Goal: Task Accomplishment & Management: Manage account settings

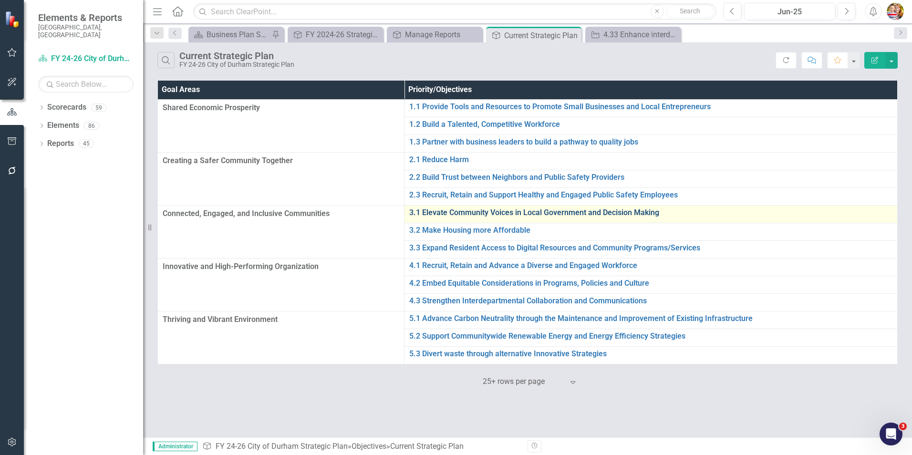
click at [437, 214] on link "3.1 Elevate Community Voices in Local Government and Decision Making" at bounding box center [650, 212] width 483 height 9
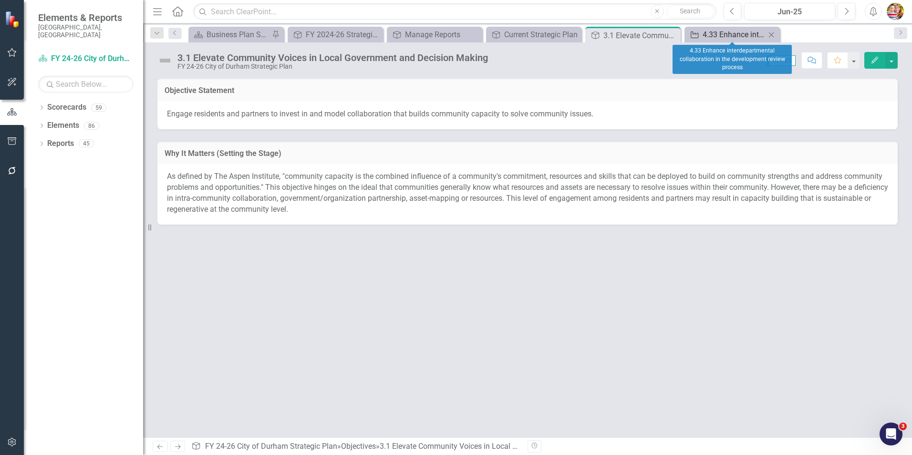
click at [711, 33] on div "4.33 Enhance interdepartmental collaboration in the development review process" at bounding box center [734, 35] width 63 height 12
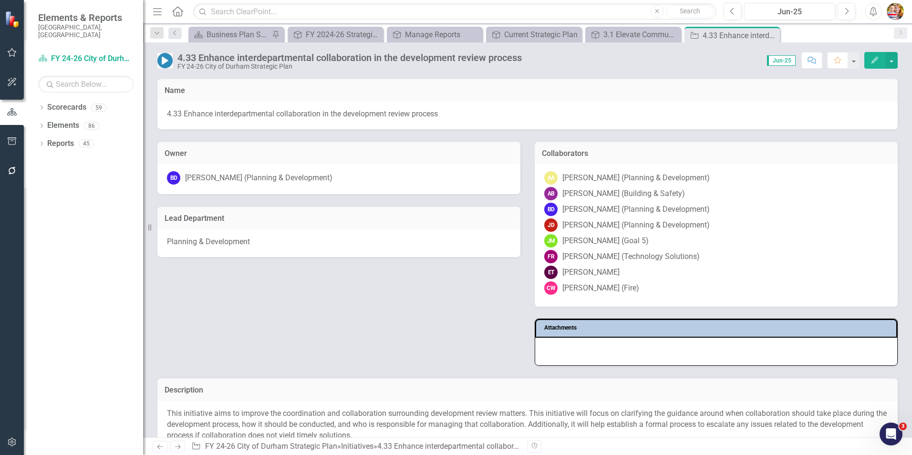
click at [176, 11] on icon "Home" at bounding box center [177, 11] width 12 height 10
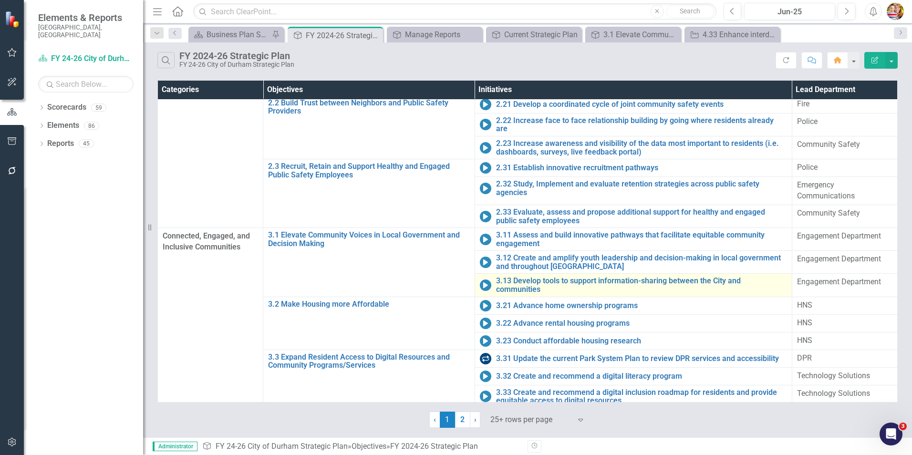
scroll to position [229, 0]
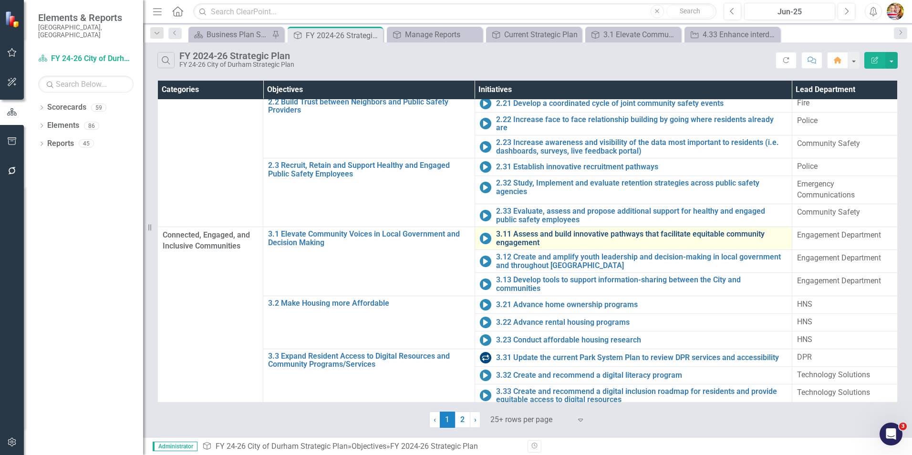
click at [508, 236] on link "3.11 Assess and build innovative pathways that facilitate equitable community e…" at bounding box center [641, 238] width 291 height 17
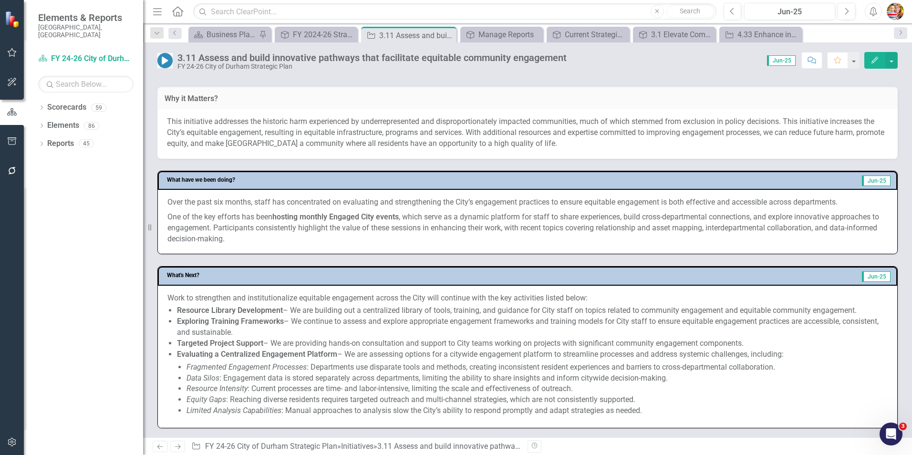
scroll to position [429, 0]
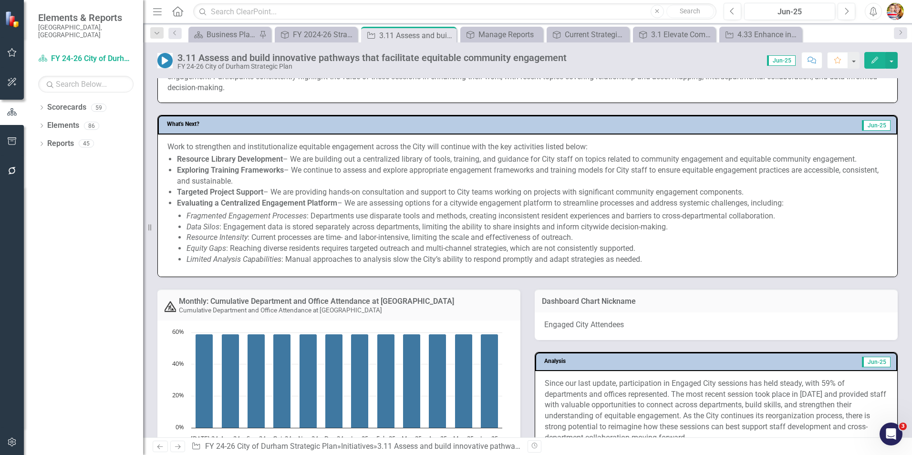
click at [233, 238] on em "Resource Intensity" at bounding box center [217, 237] width 61 height 9
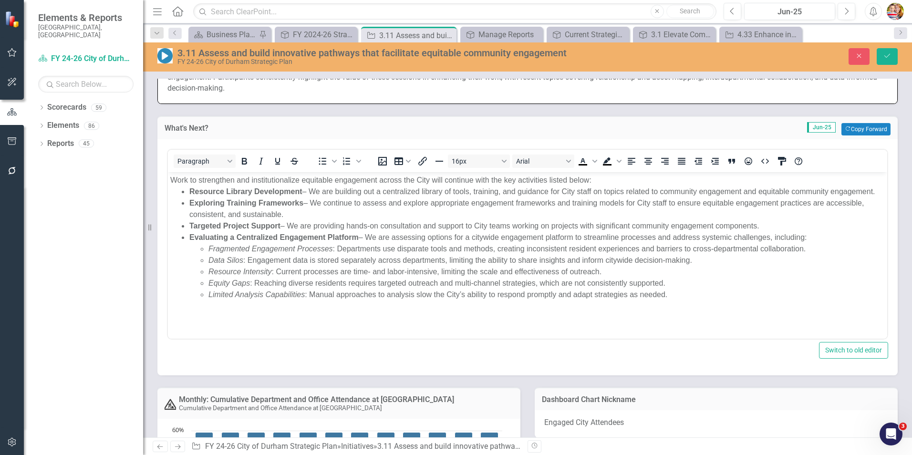
scroll to position [0, 0]
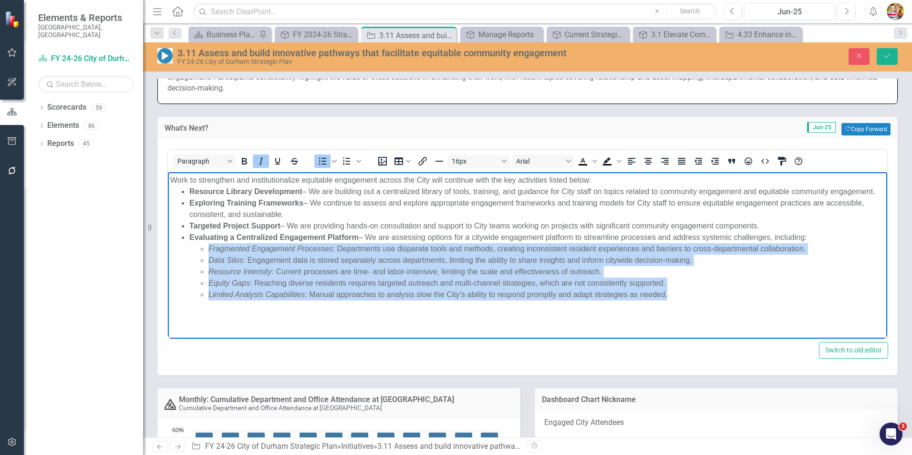
drag, startPoint x: 210, startPoint y: 249, endPoint x: 695, endPoint y: 290, distance: 487.4
click at [690, 293] on ul "Fragmented Engagement Processes : Departments use disparate tools and methods, …" at bounding box center [536, 271] width 695 height 57
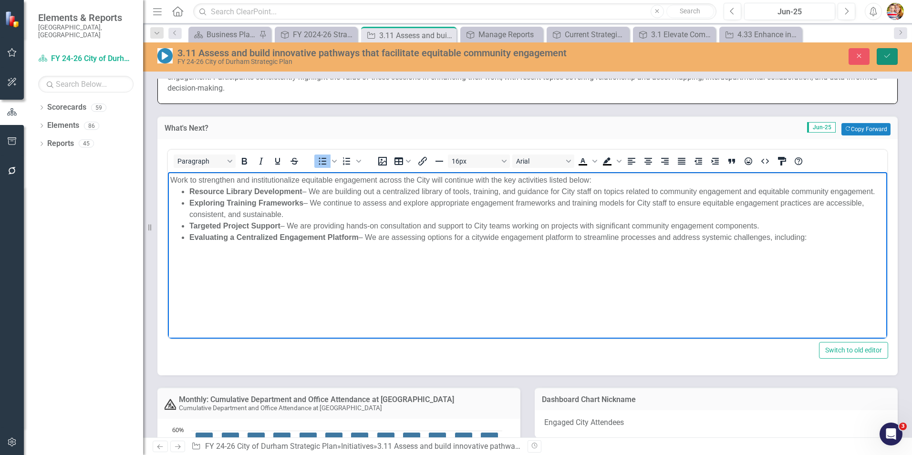
drag, startPoint x: 886, startPoint y: 54, endPoint x: 886, endPoint y: 41, distance: 12.4
click at [886, 53] on icon "Save" at bounding box center [887, 55] width 9 height 7
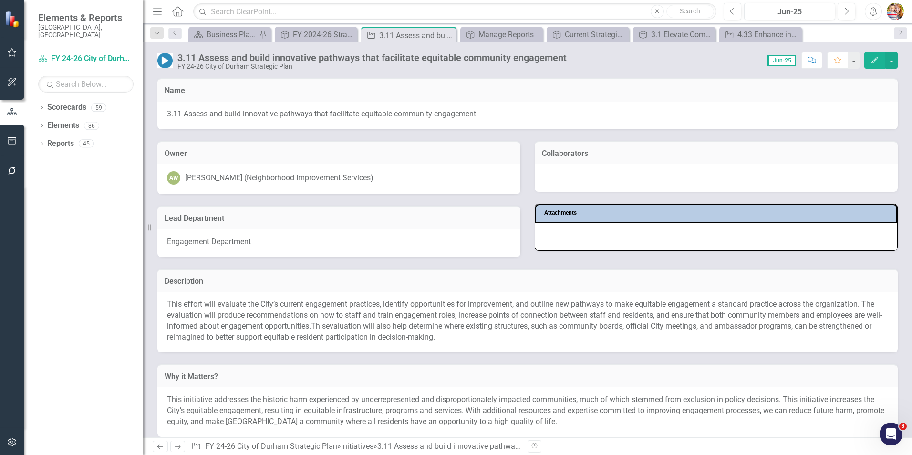
click at [177, 446] on icon "Next" at bounding box center [178, 447] width 8 height 6
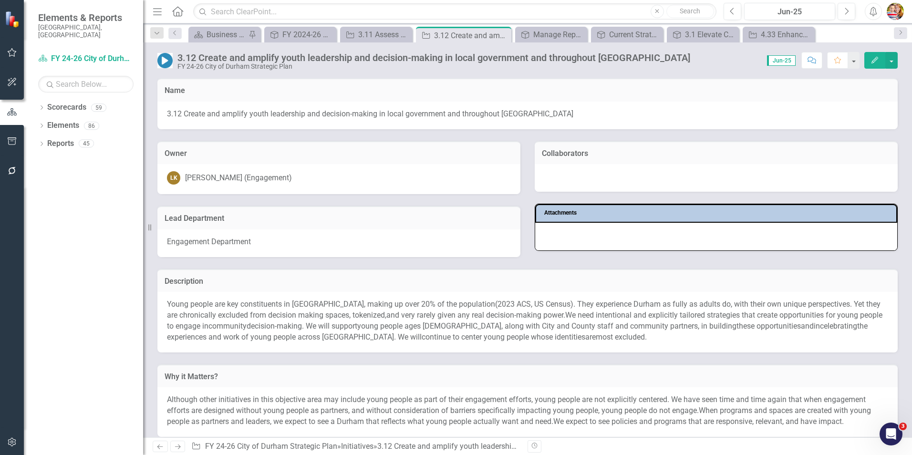
click at [177, 446] on icon "Next" at bounding box center [178, 447] width 8 height 6
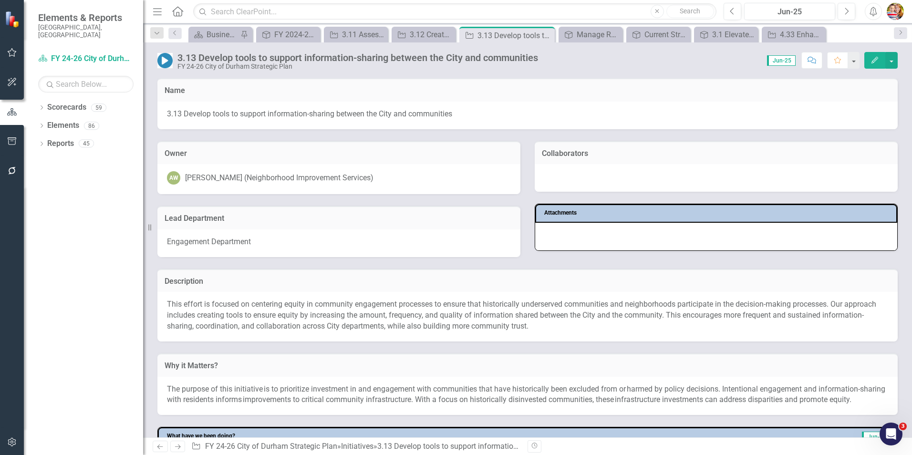
click at [177, 446] on icon "Next" at bounding box center [178, 447] width 8 height 6
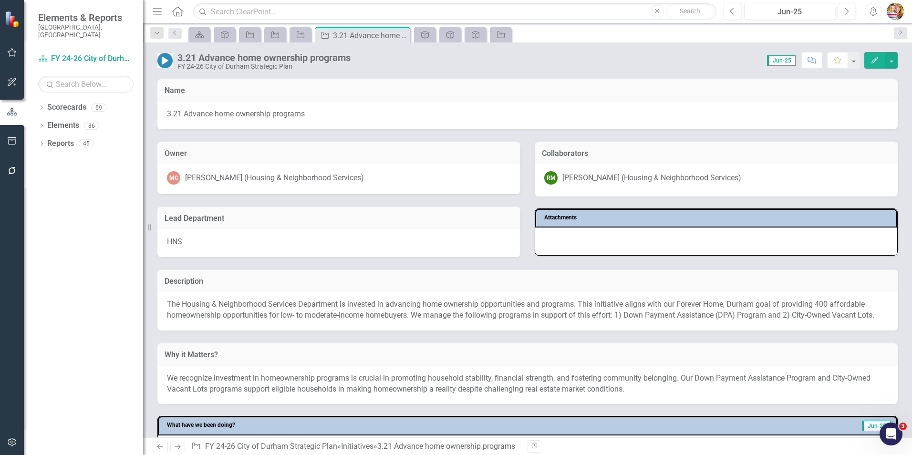
click at [178, 446] on icon "Next" at bounding box center [178, 447] width 8 height 6
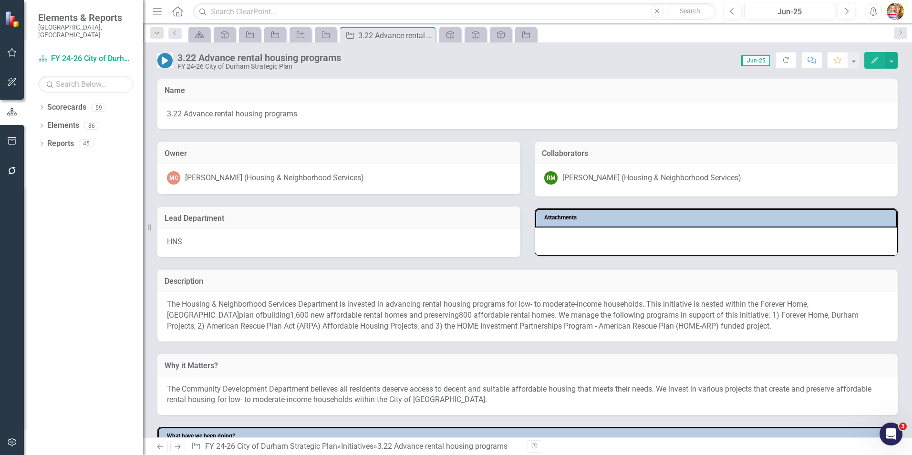
click at [178, 446] on icon "Next" at bounding box center [178, 447] width 8 height 6
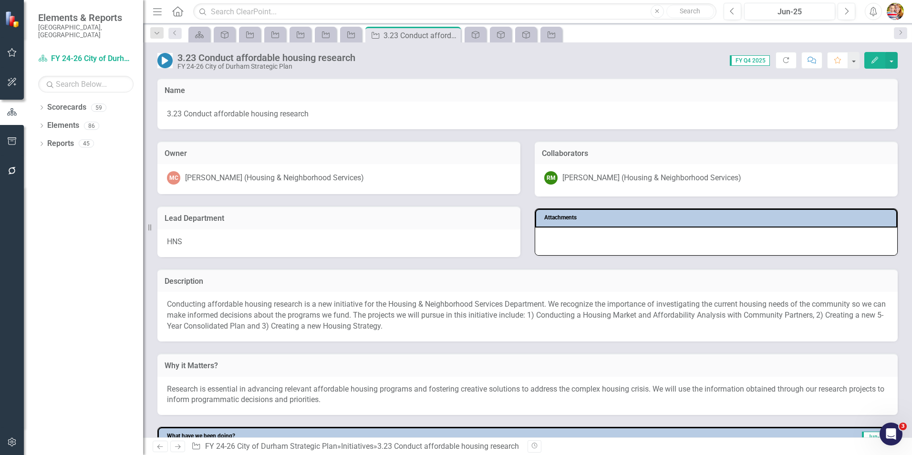
click at [178, 446] on icon "Next" at bounding box center [178, 447] width 8 height 6
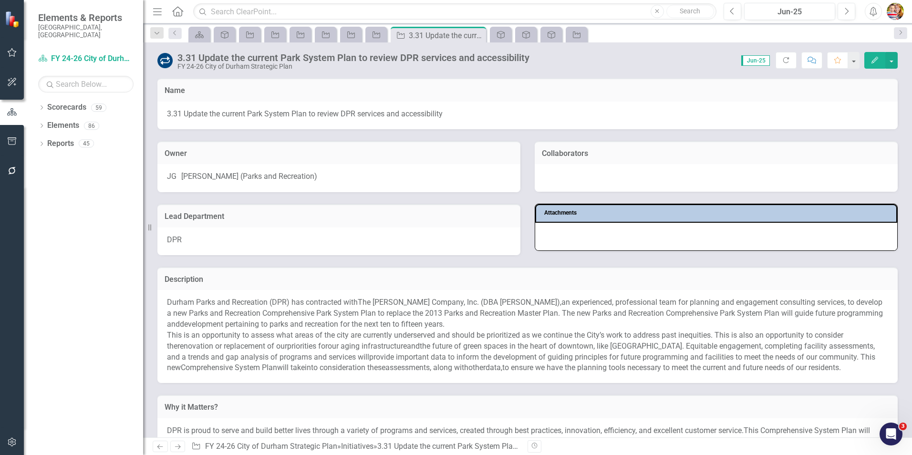
click at [178, 446] on icon "Next" at bounding box center [178, 447] width 8 height 6
